Goal: Task Accomplishment & Management: Use online tool/utility

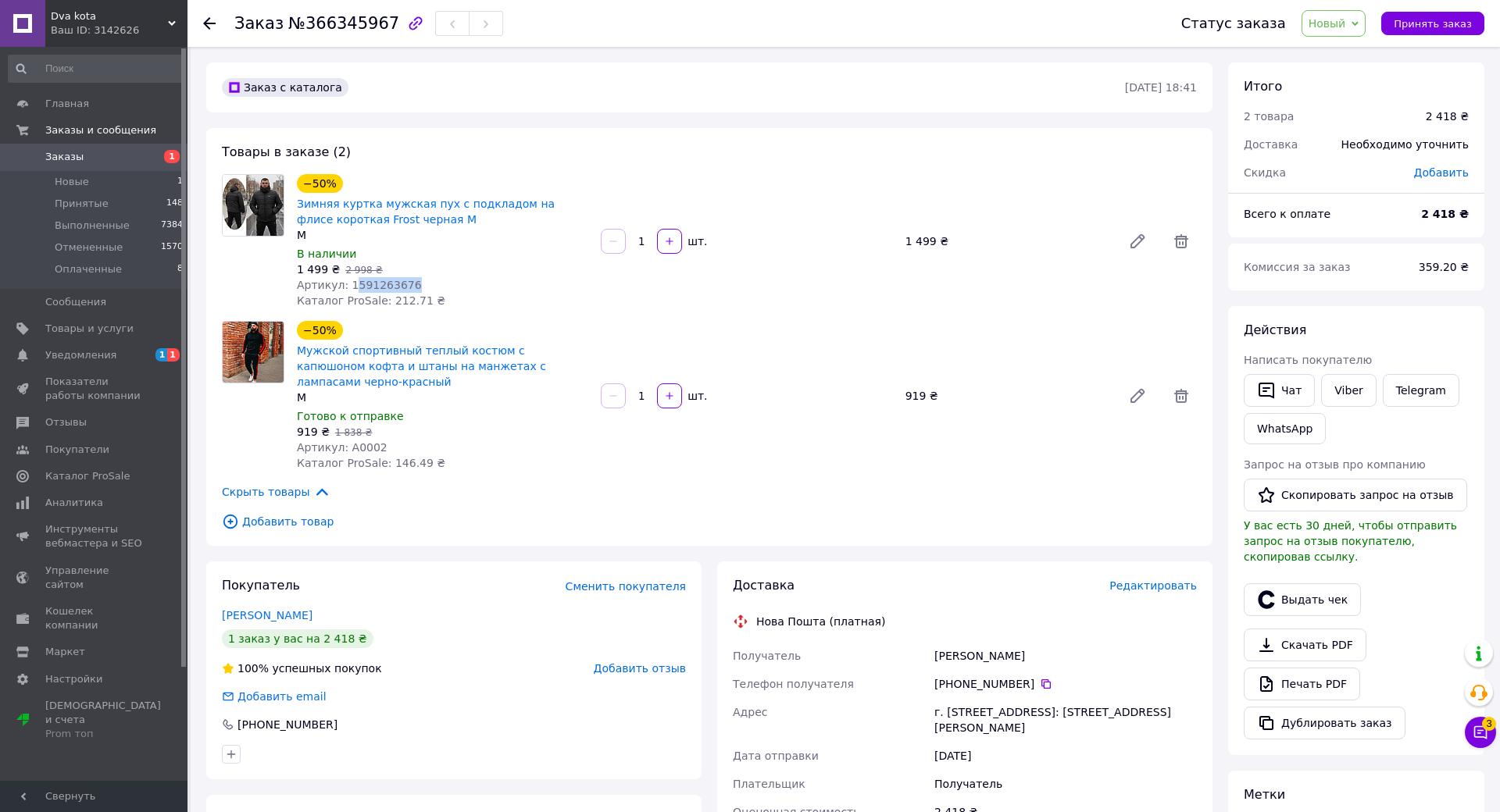
drag, startPoint x: 354, startPoint y: 283, endPoint x: 365, endPoint y: 282, distance: 11.0
click at [408, 282] on div "Артикул: 1591263676" at bounding box center [442, 285] width 291 height 16
drag, startPoint x: 333, startPoint y: 285, endPoint x: 353, endPoint y: 286, distance: 20.0
click at [353, 286] on span "Артикул: 1591263676" at bounding box center [358, 284] width 125 height 13
click at [354, 286] on span "Артикул: 1591263676" at bounding box center [358, 284] width 125 height 13
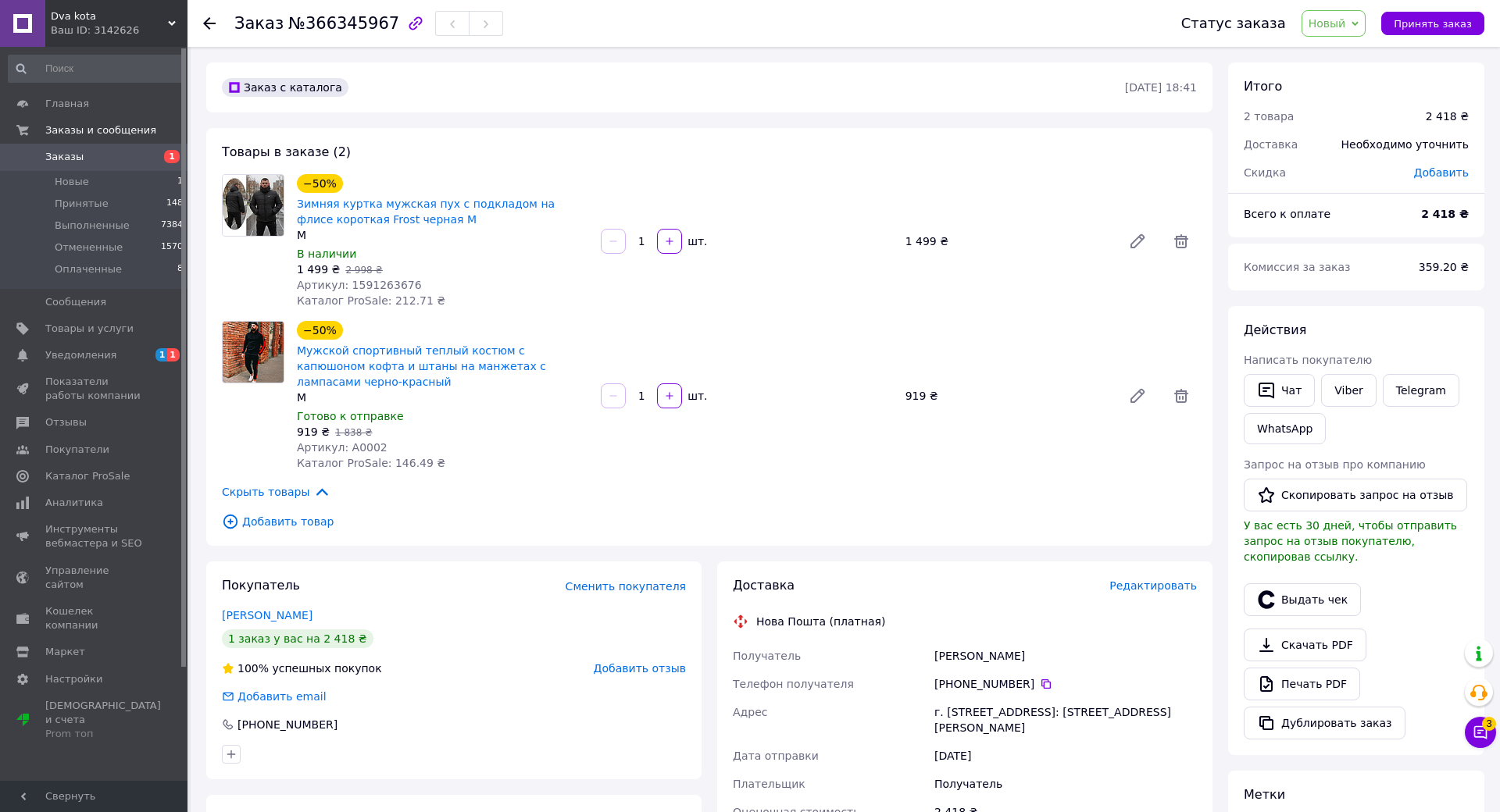
click at [369, 286] on span "Артикул: 1591263676" at bounding box center [358, 284] width 125 height 13
drag, startPoint x: 343, startPoint y: 282, endPoint x: 426, endPoint y: 282, distance: 83.0
click at [426, 282] on div "Артикул: 1591263676" at bounding box center [442, 285] width 291 height 16
copy span "1591263676"
click at [85, 327] on span "Товары и услуги" at bounding box center [89, 329] width 88 height 14
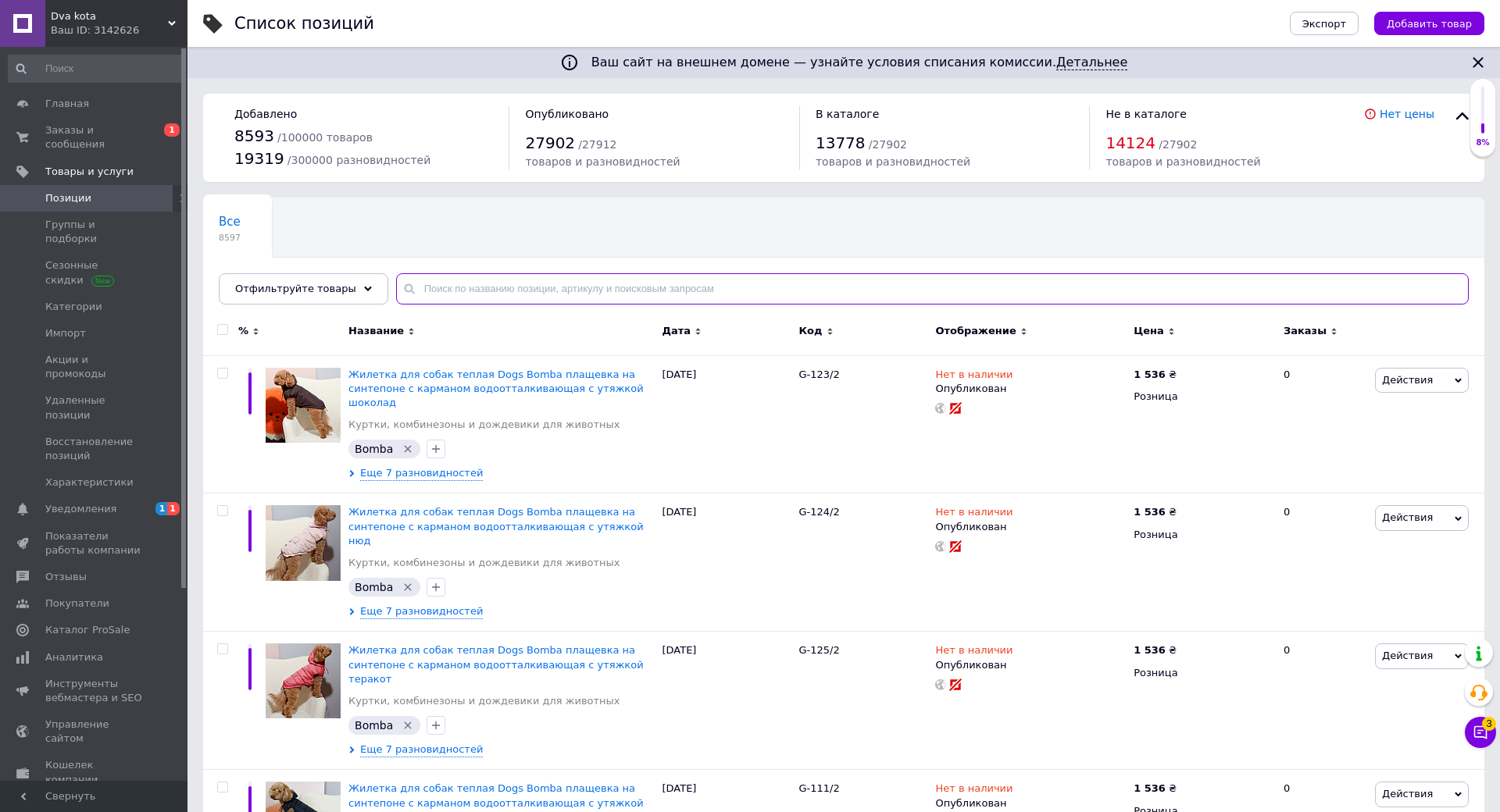
click at [537, 279] on input "text" at bounding box center [932, 288] width 1073 height 31
click at [459, 275] on input "text" at bounding box center [932, 288] width 1073 height 31
paste input "1591263676"
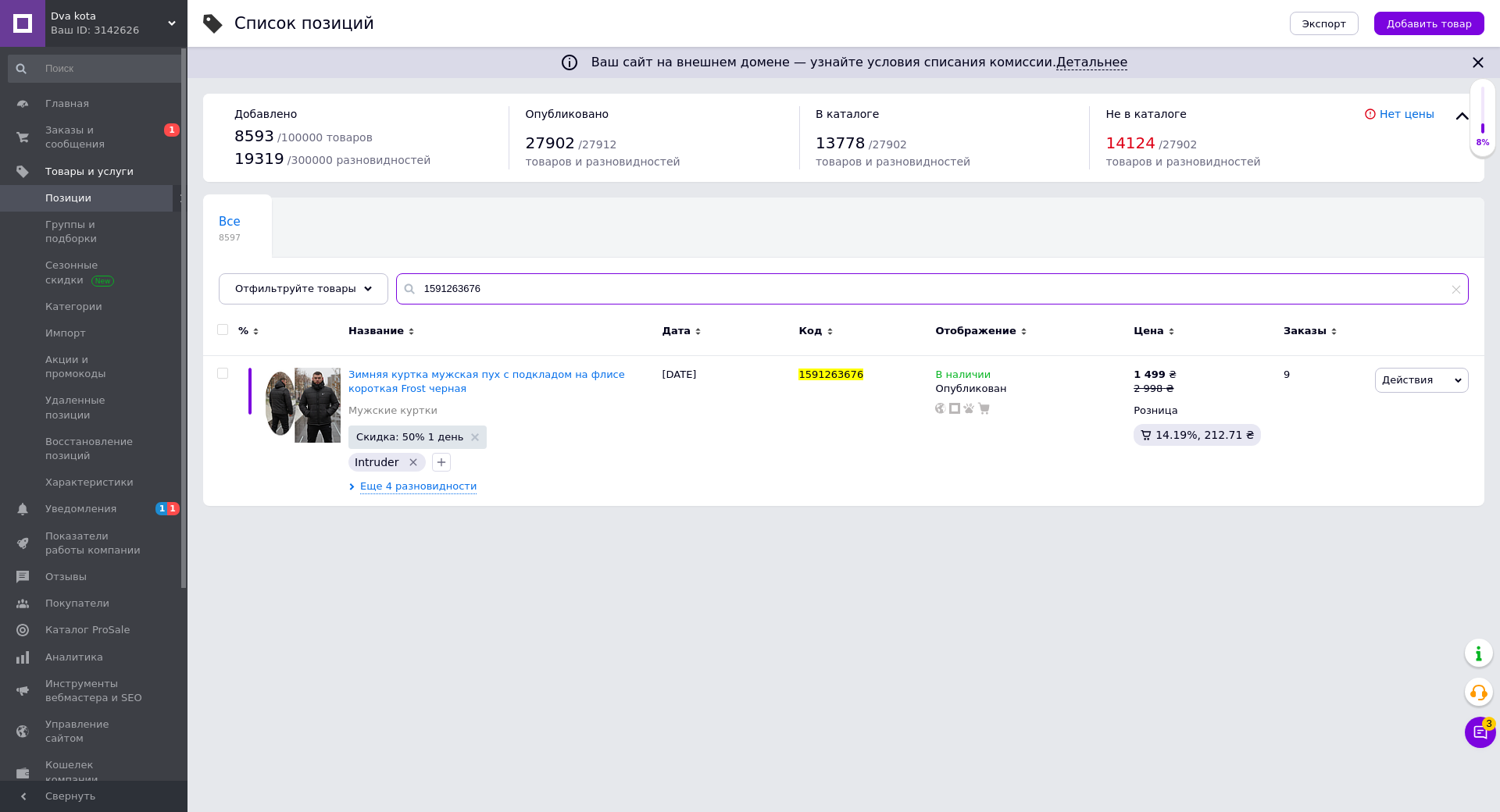
type input "1591263676"
